Goal: Find specific page/section: Find specific page/section

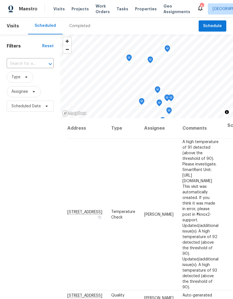
click at [135, 11] on span "Properties" at bounding box center [146, 9] width 22 height 6
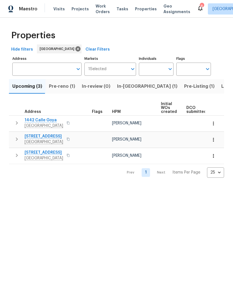
click at [184, 86] on span "Pre-Listing (1)" at bounding box center [199, 86] width 30 height 8
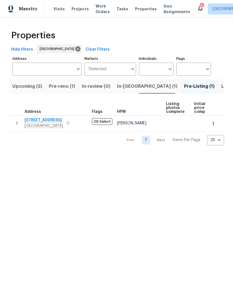
click at [46, 127] on span "[GEOGRAPHIC_DATA]" at bounding box center [44, 126] width 39 height 6
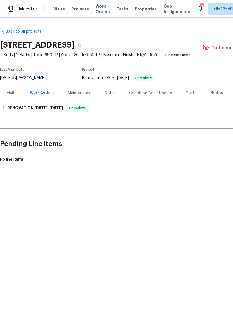
click at [211, 92] on div "Photos" at bounding box center [216, 93] width 13 height 6
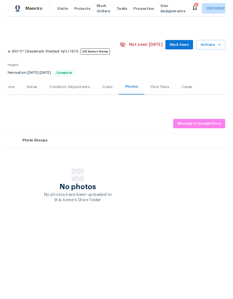
scroll to position [0, 83]
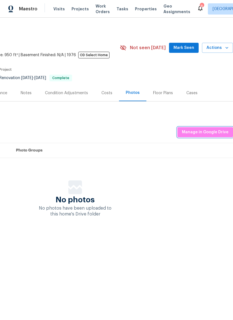
click at [212, 131] on span "Manage in Google Drive" at bounding box center [205, 132] width 47 height 7
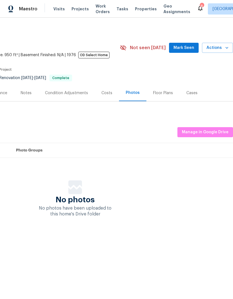
click at [138, 7] on span "Properties" at bounding box center [146, 9] width 22 height 6
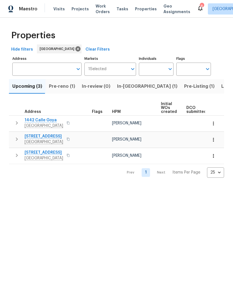
click at [58, 81] on button "Pre-reno (1)" at bounding box center [62, 86] width 33 height 15
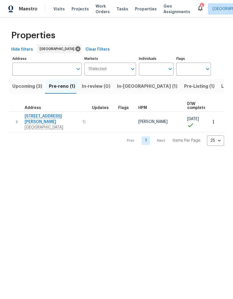
click at [41, 119] on span "17759 Saint Andrews Dr" at bounding box center [52, 119] width 55 height 11
